Goal: Information Seeking & Learning: Learn about a topic

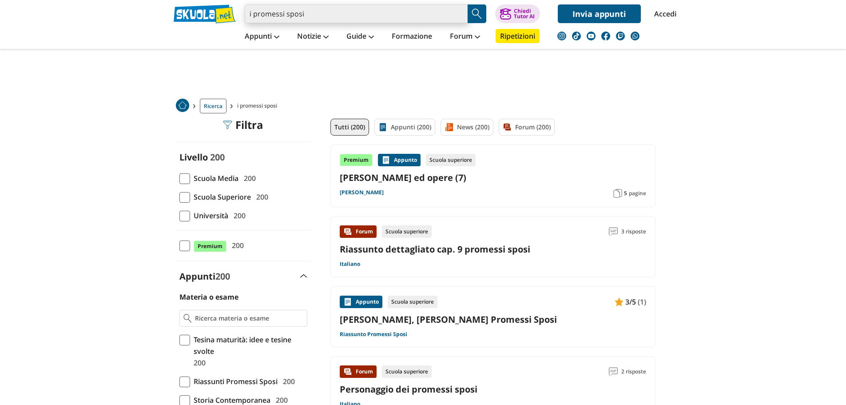
drag, startPoint x: 0, startPoint y: 0, endPoint x: 359, endPoint y: 13, distance: 359.7
click at [359, 13] on input "i promessi sposi" at bounding box center [356, 13] width 223 height 19
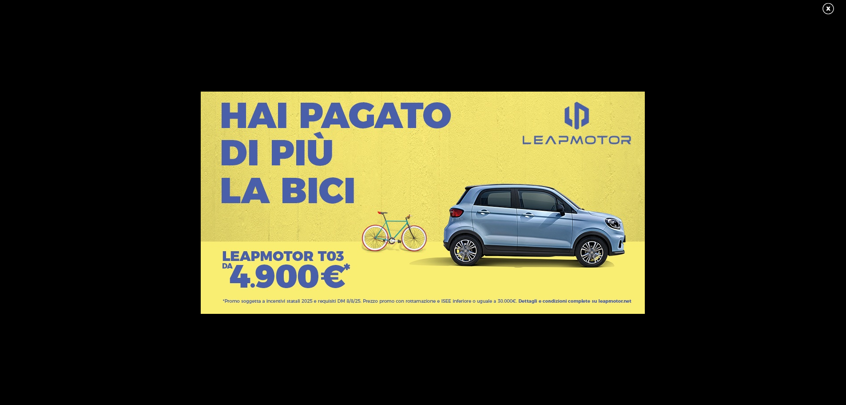
click at [828, 8] on link at bounding box center [833, 8] width 22 height 13
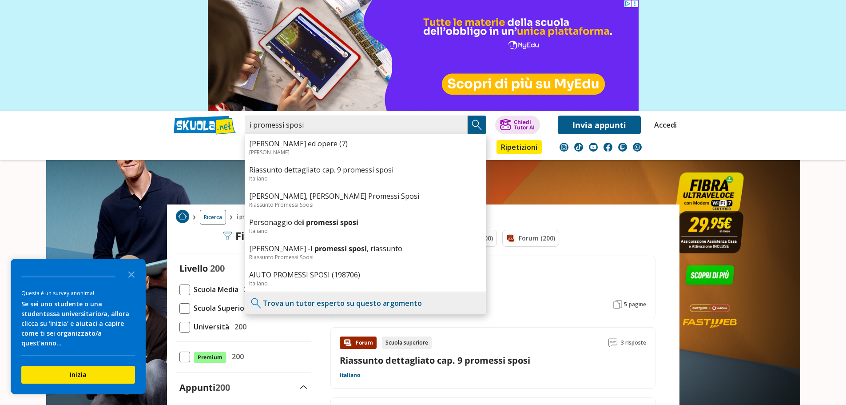
scroll to position [133, 0]
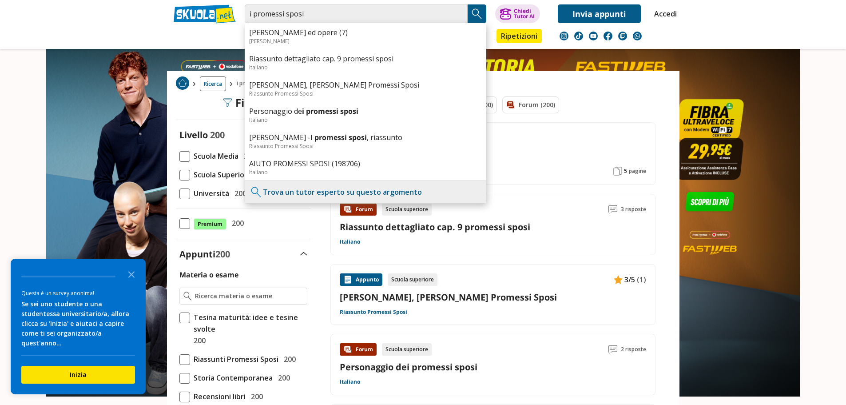
click at [607, 107] on div "Tutti (200) Appunti (200) News (200) Forum (200)" at bounding box center [493, 109] width 325 height 26
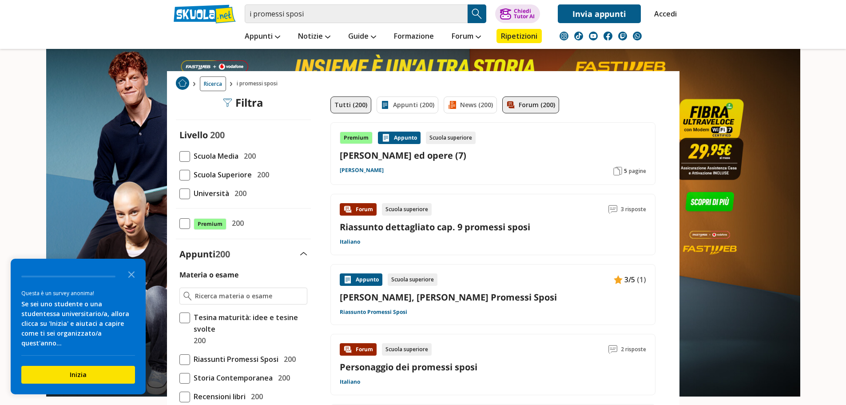
click at [509, 104] on img at bounding box center [511, 104] width 9 height 9
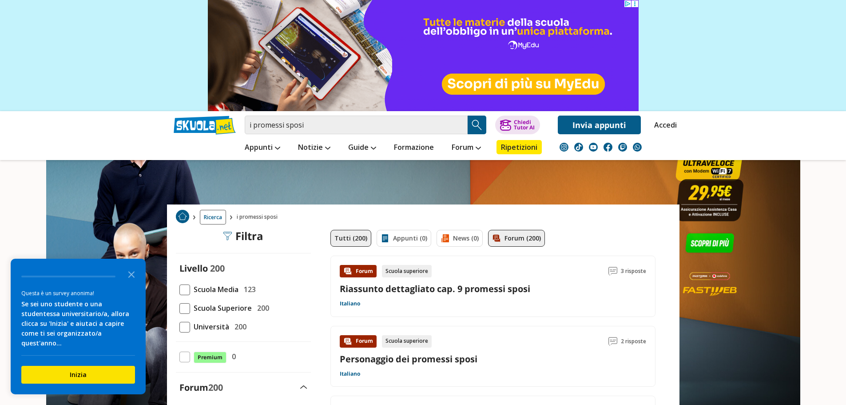
click at [348, 238] on link "Tutti (200)" at bounding box center [351, 238] width 41 height 17
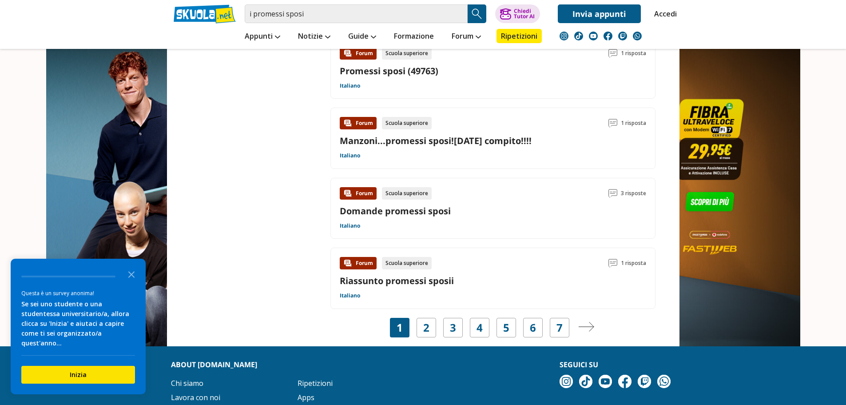
scroll to position [1234, 0]
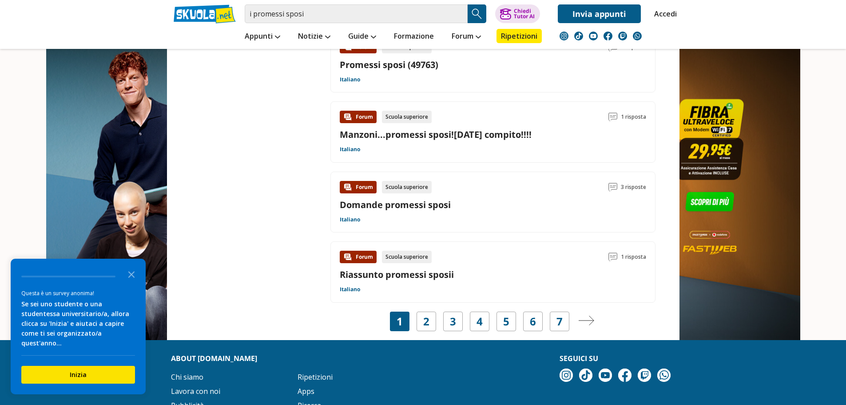
click at [416, 209] on link "Domande promessi sposi" at bounding box center [395, 205] width 111 height 12
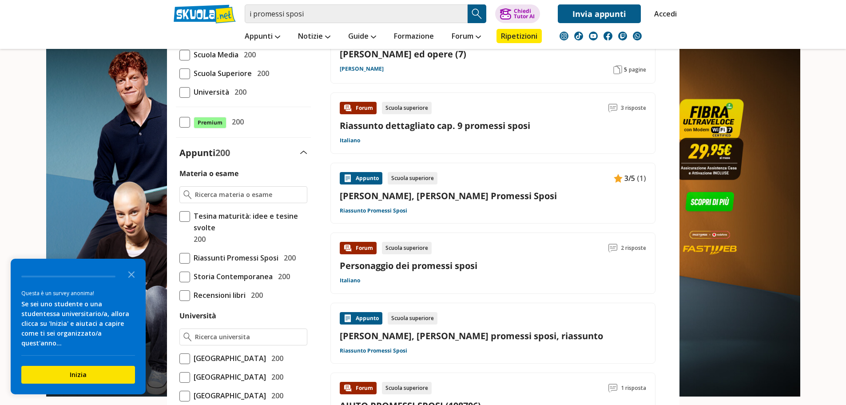
scroll to position [0, 0]
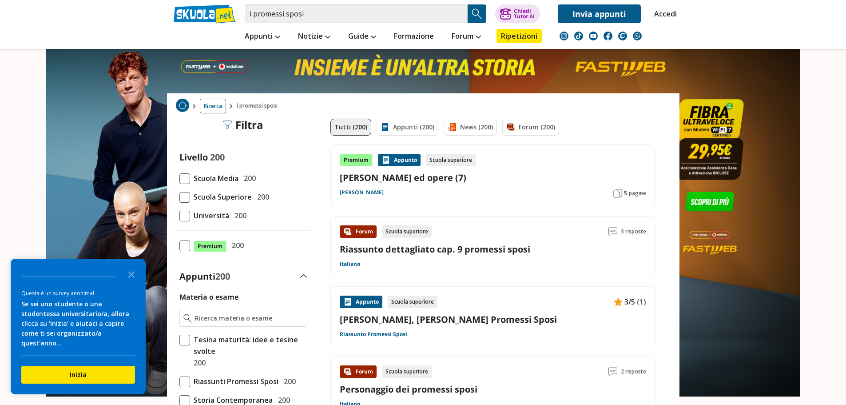
click at [359, 133] on link "Tutti (200)" at bounding box center [351, 127] width 41 height 17
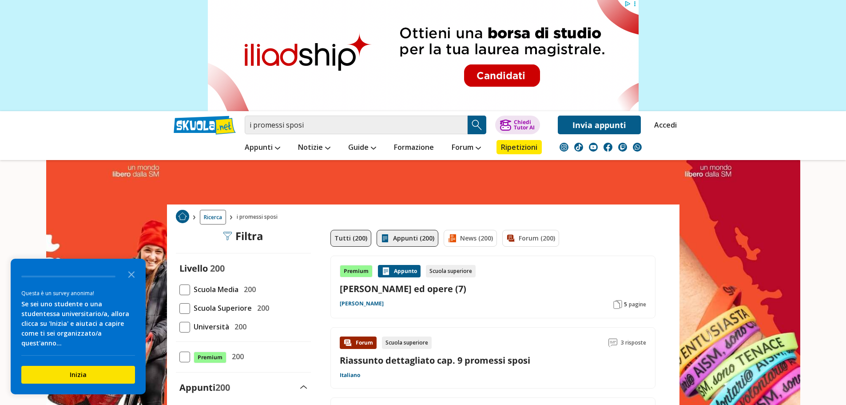
click at [407, 233] on link "Appunti (200)" at bounding box center [408, 238] width 62 height 17
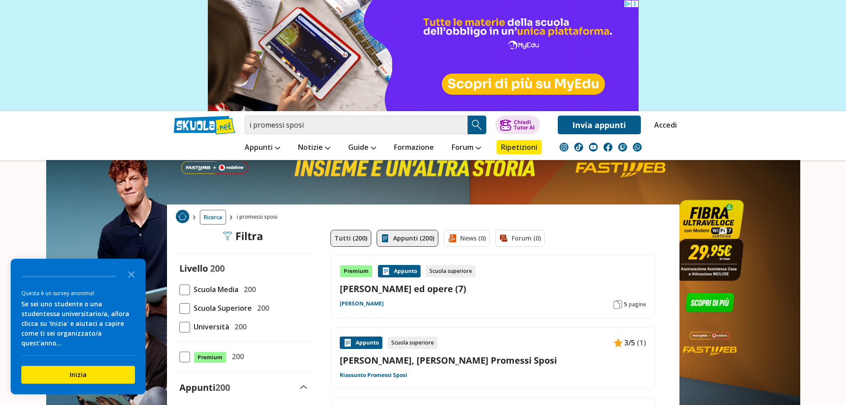
click at [358, 233] on link "Tutti (200)" at bounding box center [351, 238] width 41 height 17
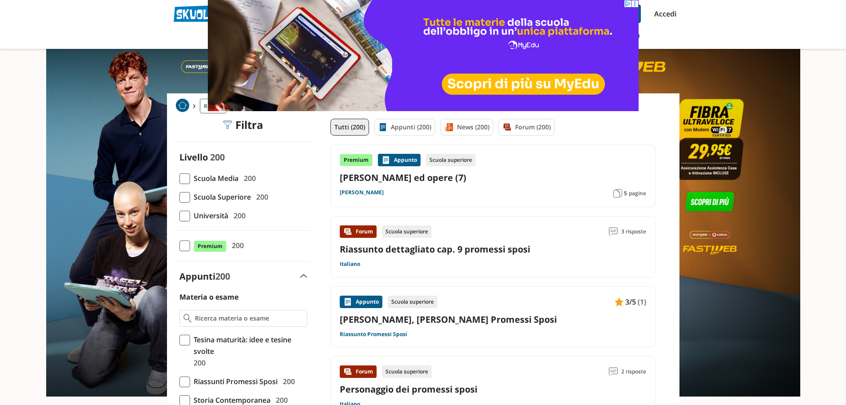
click at [229, 176] on span "Scuola Media" at bounding box center [214, 178] width 48 height 12
click at [180, 178] on input "Scuola Media 200" at bounding box center [180, 178] width 0 height 0
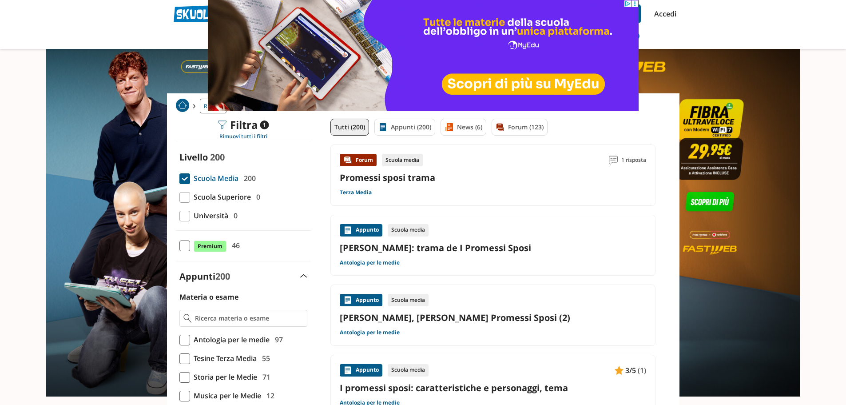
click at [226, 180] on span "Scuola Media" at bounding box center [214, 178] width 48 height 12
click at [180, 178] on input "Scuola Media 200" at bounding box center [180, 178] width 0 height 0
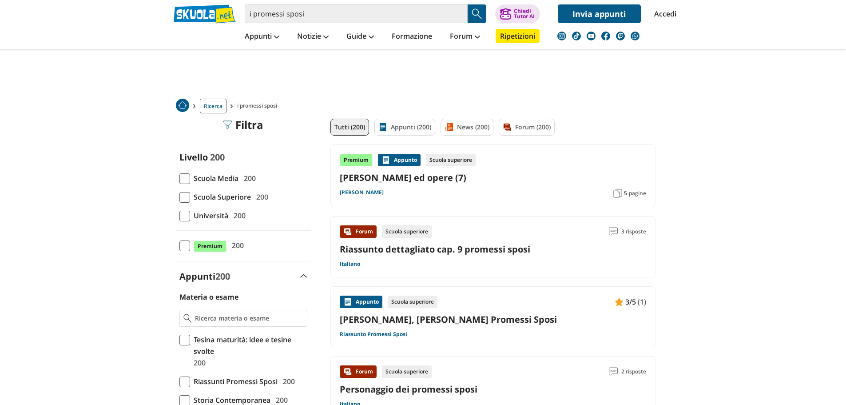
click at [229, 194] on span "Scuola Superiore" at bounding box center [220, 197] width 61 height 12
click at [180, 197] on input "Scuola Superiore 200" at bounding box center [180, 197] width 0 height 0
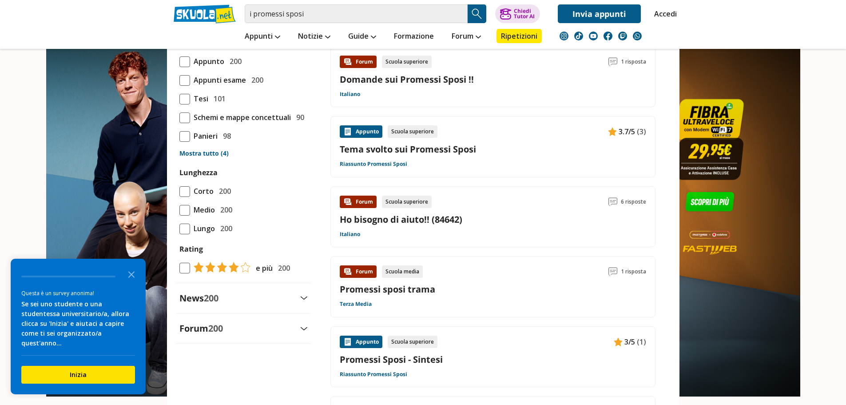
scroll to position [844, 0]
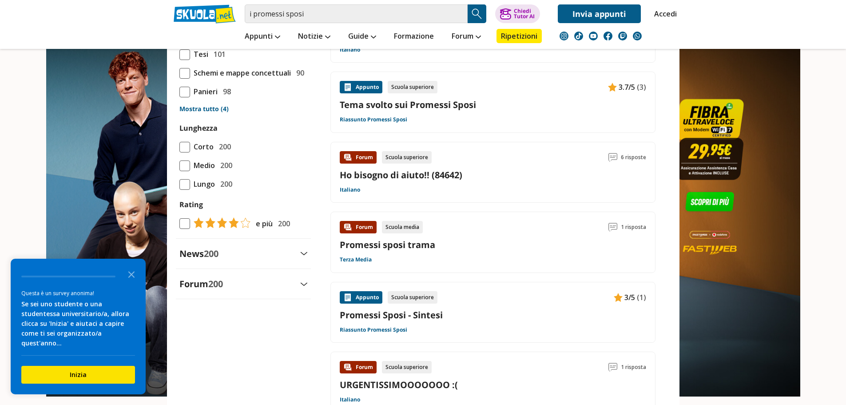
click at [303, 259] on div "News 200" at bounding box center [243, 253] width 135 height 12
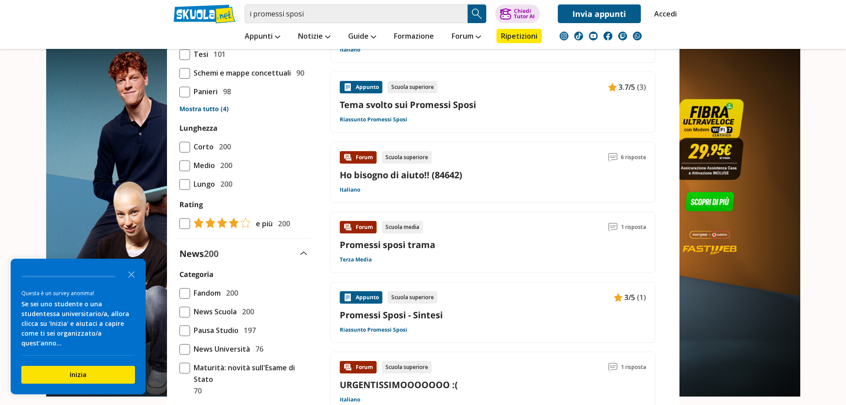
click at [302, 259] on div "News 200" at bounding box center [243, 253] width 135 height 12
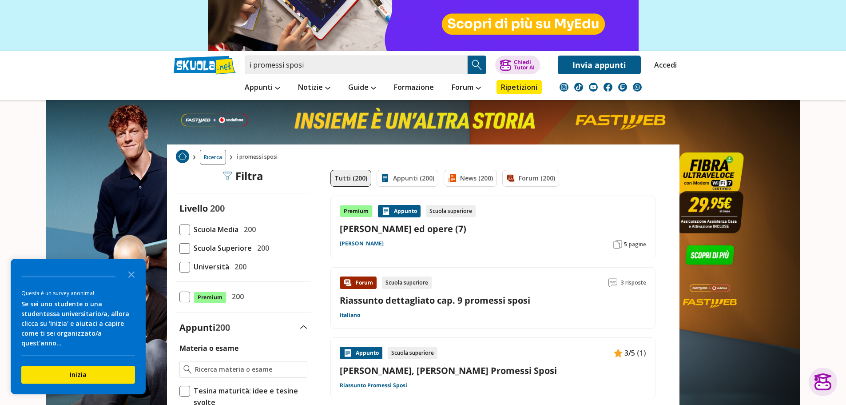
scroll to position [58, 0]
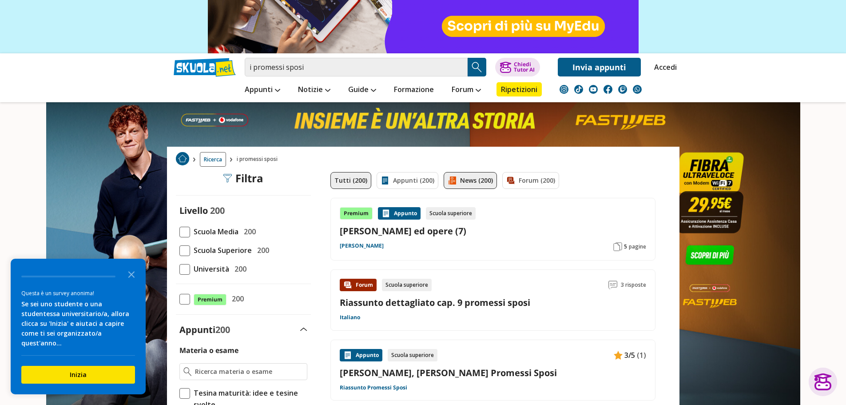
click at [485, 179] on link "News (200)" at bounding box center [470, 180] width 53 height 17
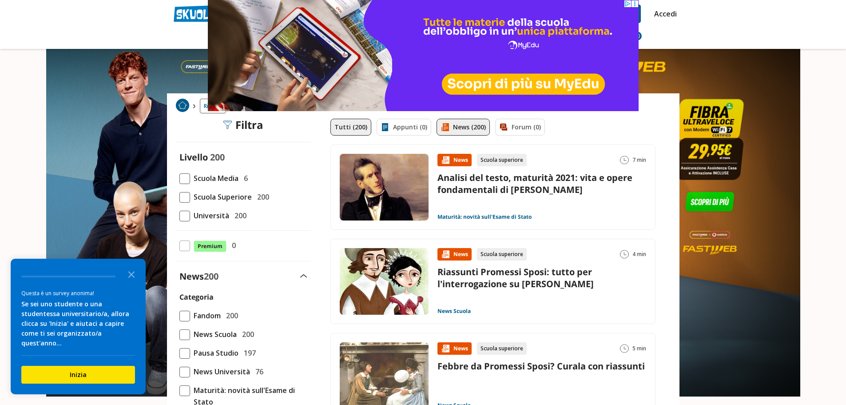
click at [350, 127] on link "Tutti (200)" at bounding box center [351, 127] width 41 height 17
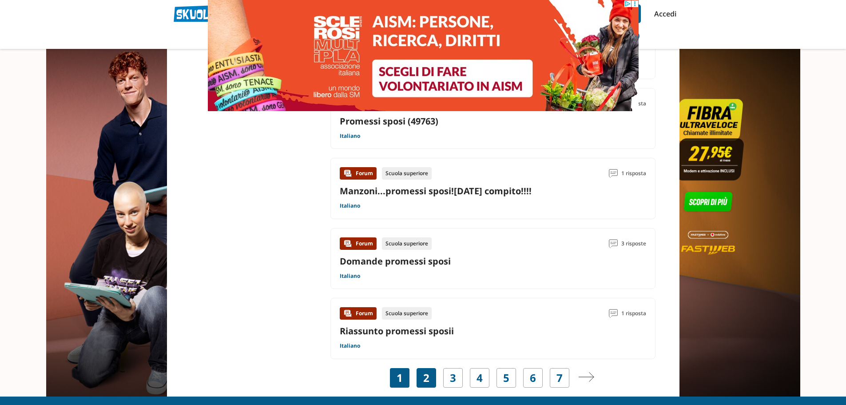
click at [431, 376] on div "2" at bounding box center [427, 378] width 20 height 20
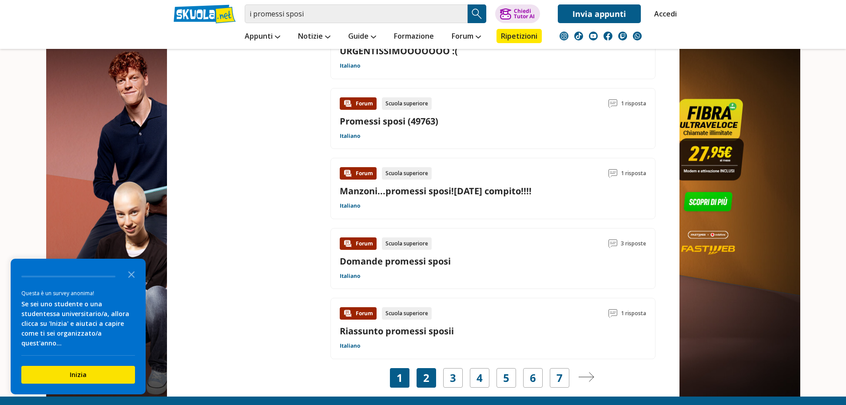
click at [431, 383] on div "2" at bounding box center [427, 378] width 20 height 20
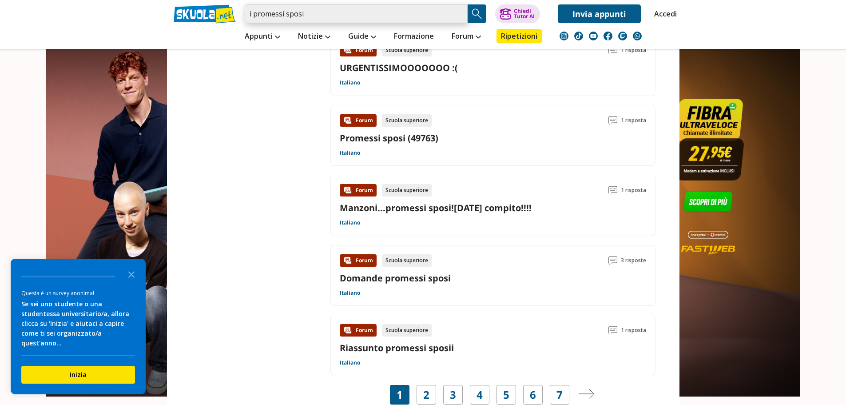
drag, startPoint x: 375, startPoint y: 19, endPoint x: 239, endPoint y: 6, distance: 137.0
click at [239, 6] on div "i promessi sposi Trova un tutor esperto su questo argomento Chiedi Tutor AI" at bounding box center [423, 11] width 513 height 23
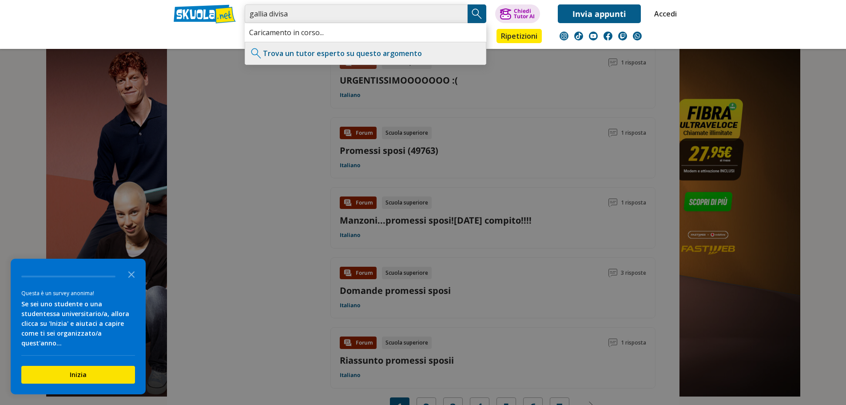
type input "gallia divisa"
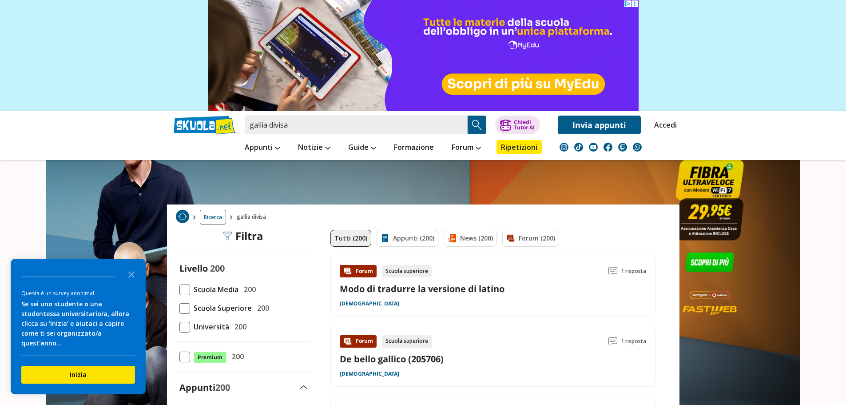
scroll to position [44, 0]
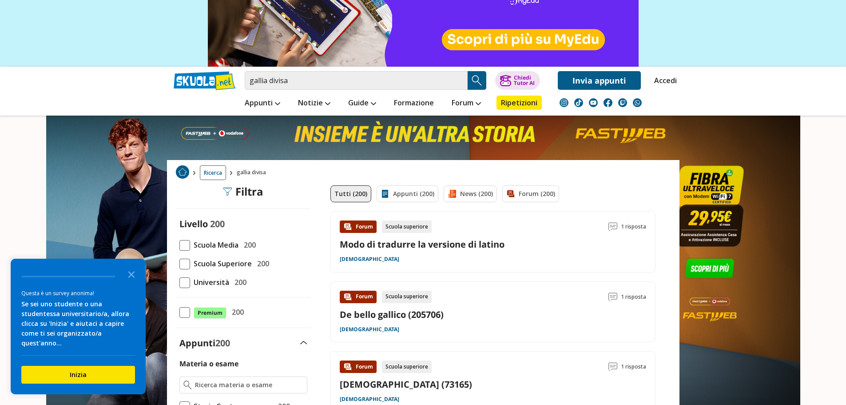
click at [453, 244] on link "Modo di tradurre la versione di latino" at bounding box center [422, 244] width 165 height 12
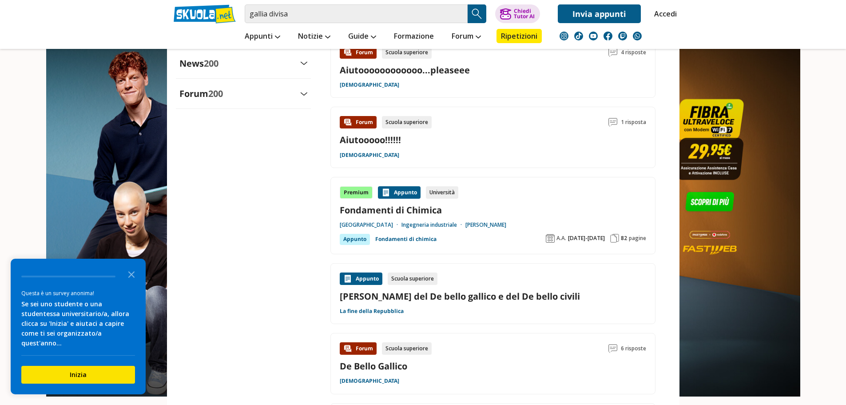
scroll to position [1155, 0]
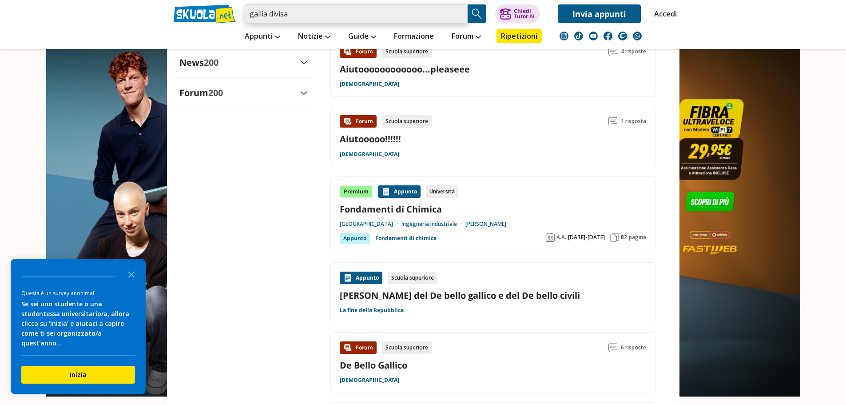
drag, startPoint x: 375, startPoint y: 16, endPoint x: 239, endPoint y: 7, distance: 135.4
click at [239, 7] on div "gallia divisa Trova un tutor esperto su questo argomento Chiedi Tutor AI Accedi" at bounding box center [423, 11] width 513 height 23
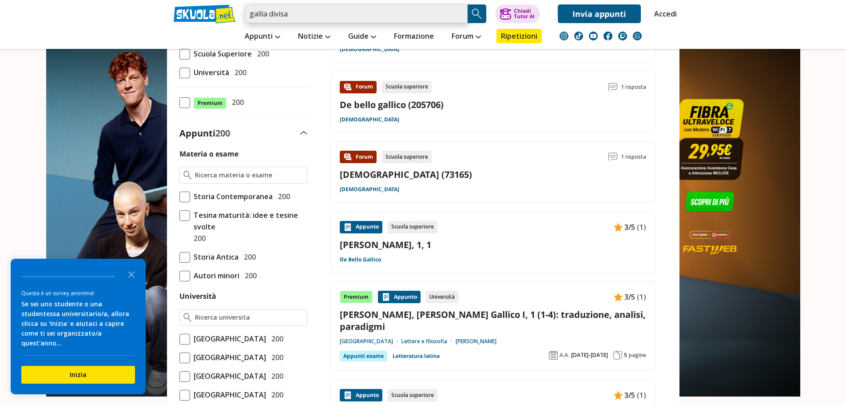
scroll to position [32, 0]
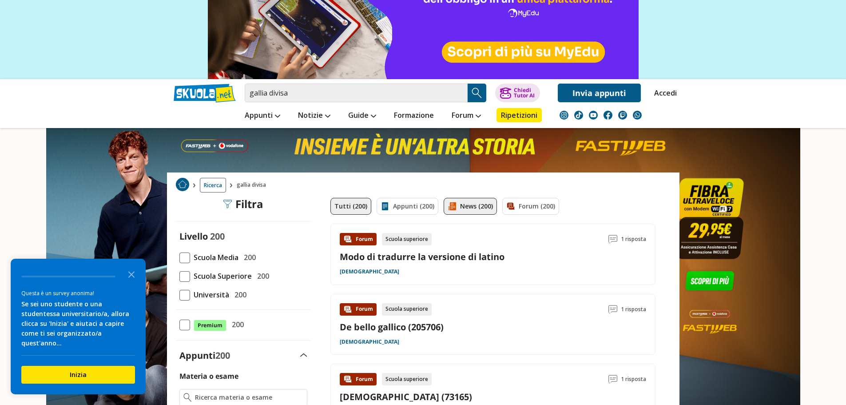
click at [470, 213] on link "News (200)" at bounding box center [470, 206] width 53 height 17
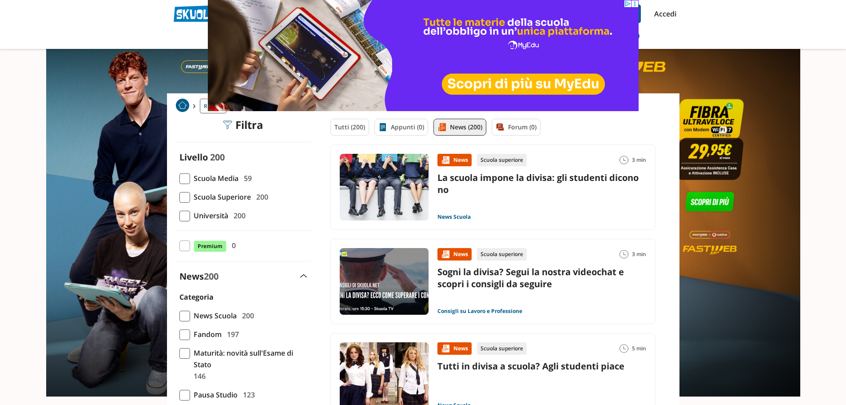
click at [525, 180] on link "La scuola impone la divisa: gli studenti dicono no" at bounding box center [538, 184] width 201 height 24
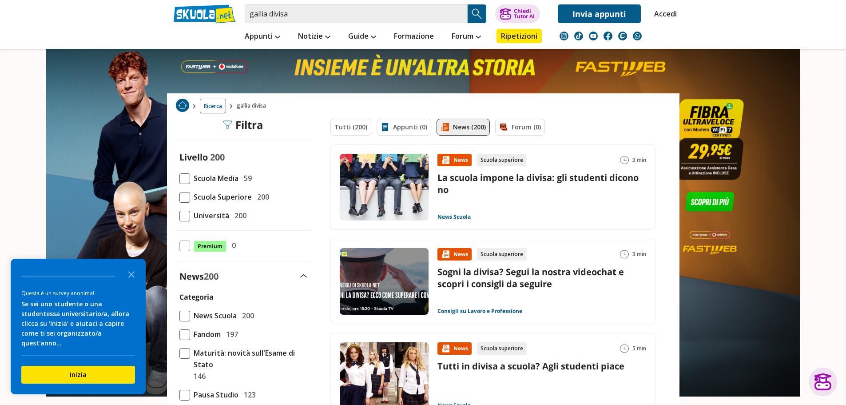
click at [481, 16] on img "Search Button" at bounding box center [477, 13] width 13 height 13
click at [356, 126] on link "Tutti (200)" at bounding box center [351, 127] width 41 height 17
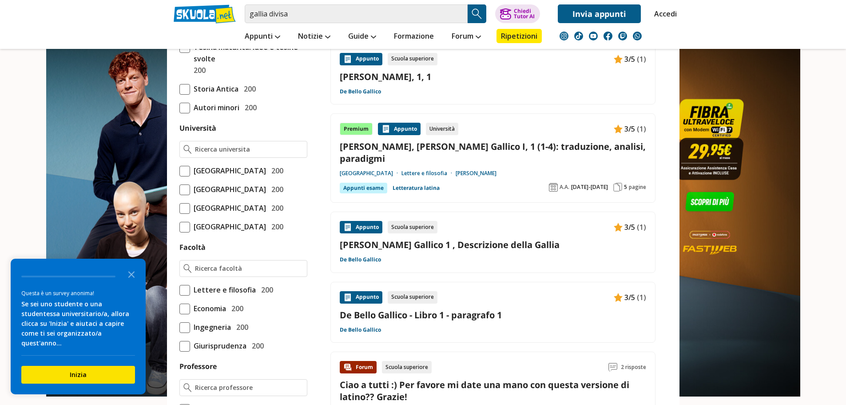
scroll to position [178, 0]
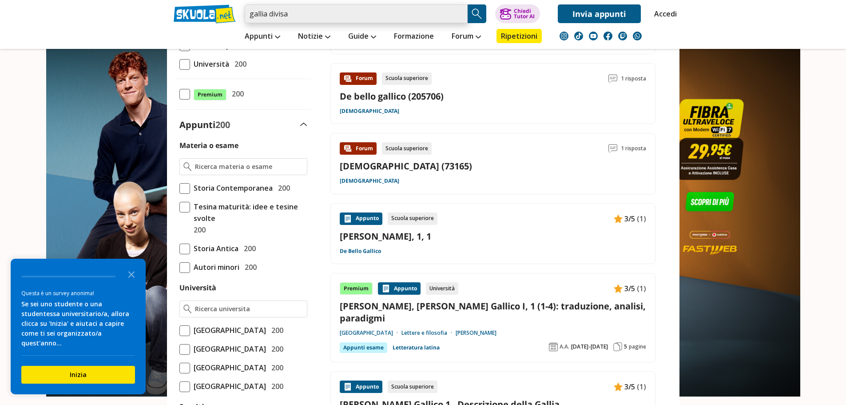
drag, startPoint x: 326, startPoint y: 11, endPoint x: 220, endPoint y: 4, distance: 105.5
click at [221, 4] on div "gallia divisa Trova un tutor esperto su questo argomento Chiedi Tutor AI Accedi" at bounding box center [423, 11] width 513 height 23
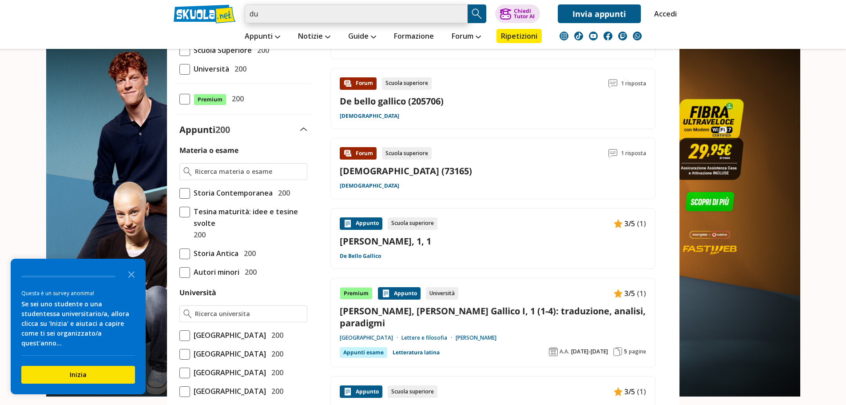
type input "d"
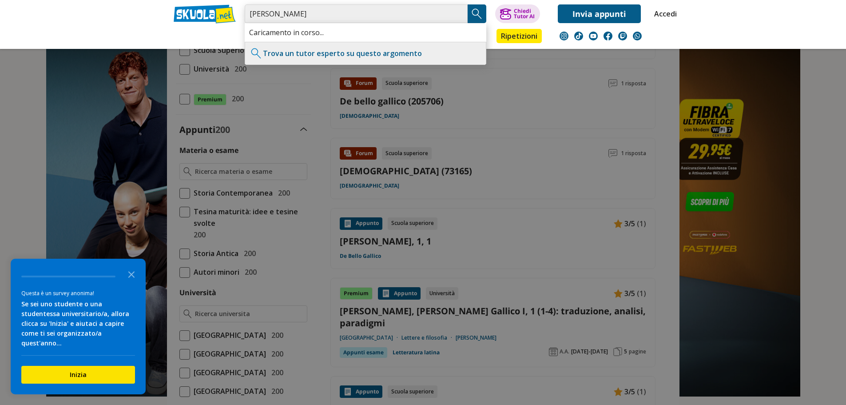
type input "[PERSON_NAME]"
click at [473, 11] on img "Search Button" at bounding box center [477, 13] width 13 height 13
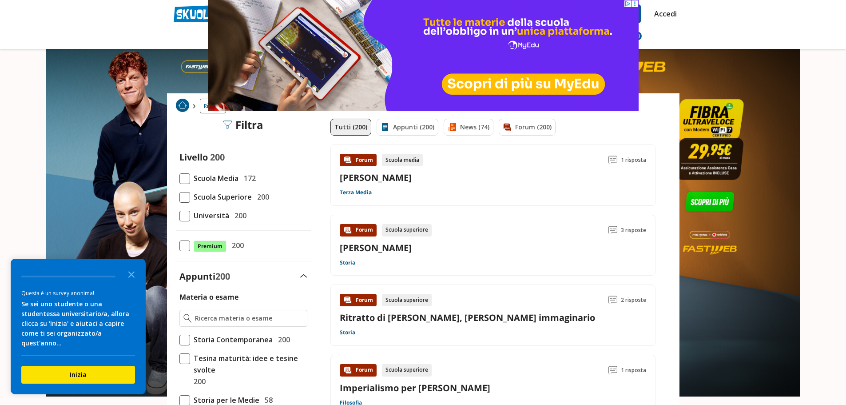
click at [796, 28] on header "[PERSON_NAME] Trova un tutor esperto su questo argomento Chiedi Tutor AI Accedi" at bounding box center [423, 24] width 846 height 49
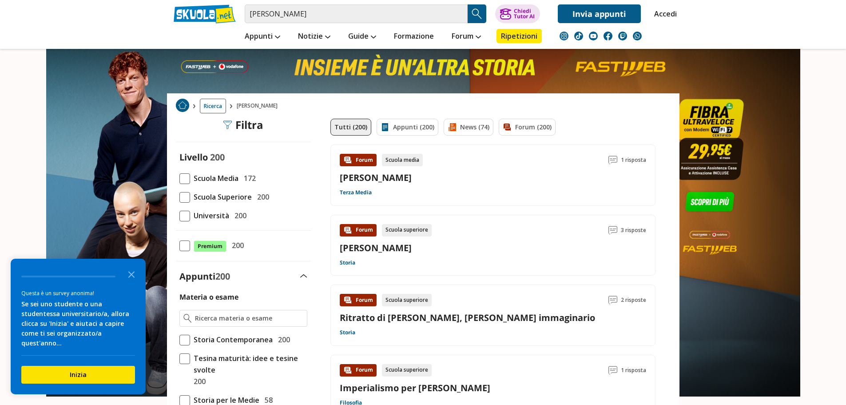
click at [476, 14] on img "Search Button" at bounding box center [477, 13] width 13 height 13
click at [459, 130] on link "News (74)" at bounding box center [469, 127] width 50 height 17
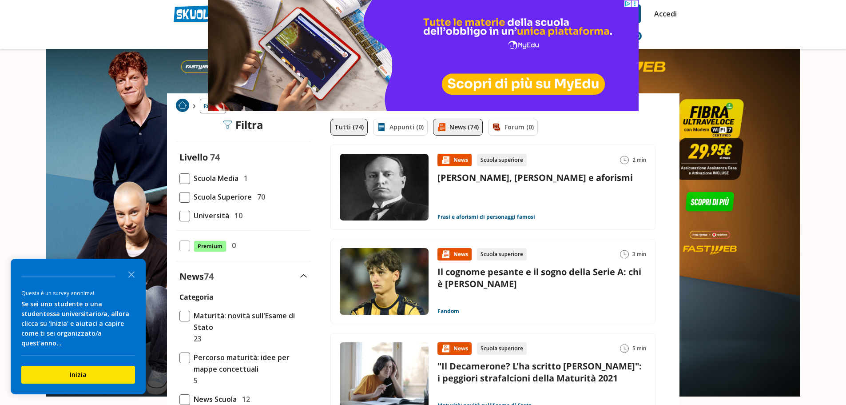
click at [353, 130] on link "Tutti (74)" at bounding box center [349, 127] width 37 height 17
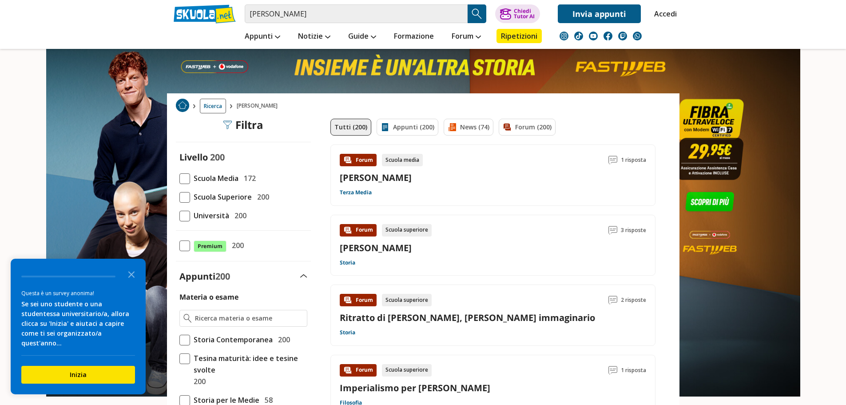
click at [811, 33] on header "[PERSON_NAME] Trova un tutor esperto su questo argomento Chiedi Tutor AI Accedi" at bounding box center [423, 24] width 846 height 49
drag, startPoint x: 431, startPoint y: 11, endPoint x: 227, endPoint y: 6, distance: 204.0
click at [227, 6] on div "[PERSON_NAME] Trova un tutor esperto su questo argomento Chiedi Tutor AI Accedi" at bounding box center [423, 11] width 513 height 23
type input "s"
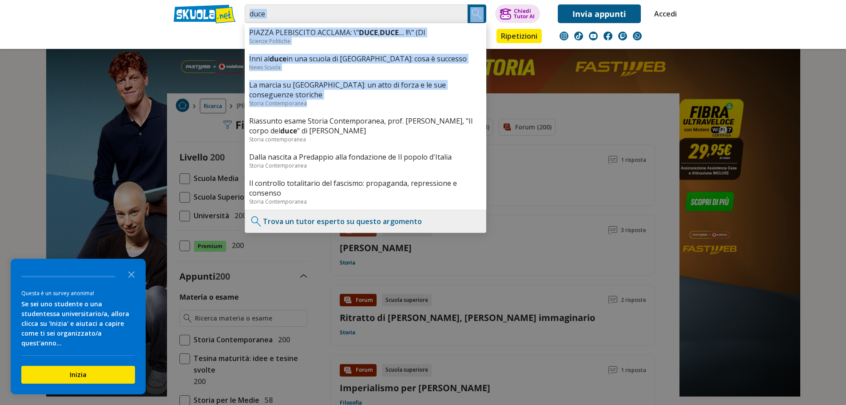
drag, startPoint x: 399, startPoint y: 92, endPoint x: 380, endPoint y: 8, distance: 85.7
click at [380, 8] on div "duce PIAZZA PLEBISCITO ACCLAMA: \" DUCE , DUCE .... !!\" (DI Scienze Politiche …" at bounding box center [370, 13] width 251 height 19
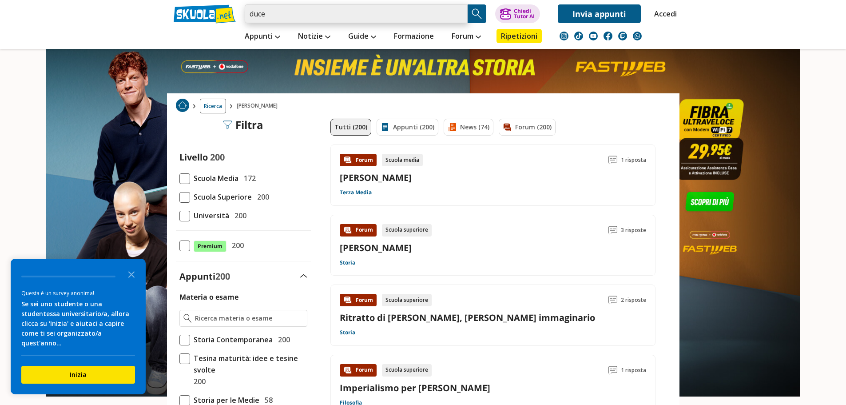
drag, startPoint x: 375, startPoint y: 14, endPoint x: 239, endPoint y: 9, distance: 136.5
click at [240, 9] on div "duce PIAZZA PLEBISCITO ACCLAMA: \" DUCE , DUCE .... !!\" (DI Scienze Politiche …" at bounding box center [423, 11] width 513 height 23
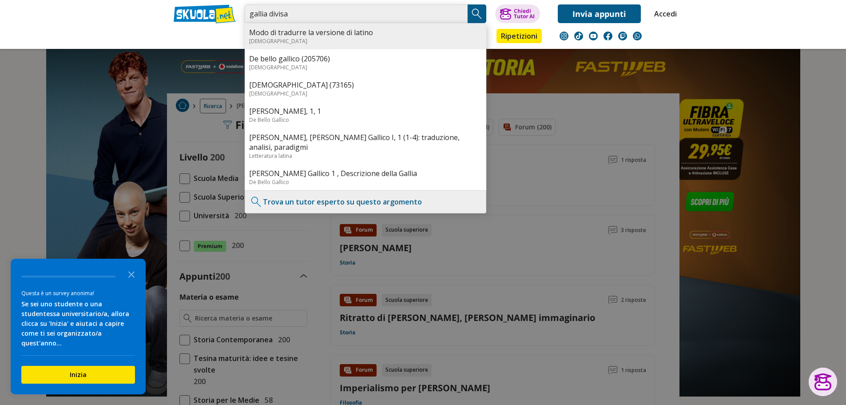
type input "gallia divisa"
click at [432, 31] on link "Modo di tradurre la versione di latino" at bounding box center [365, 33] width 233 height 10
